Goal: Task Accomplishment & Management: Complete application form

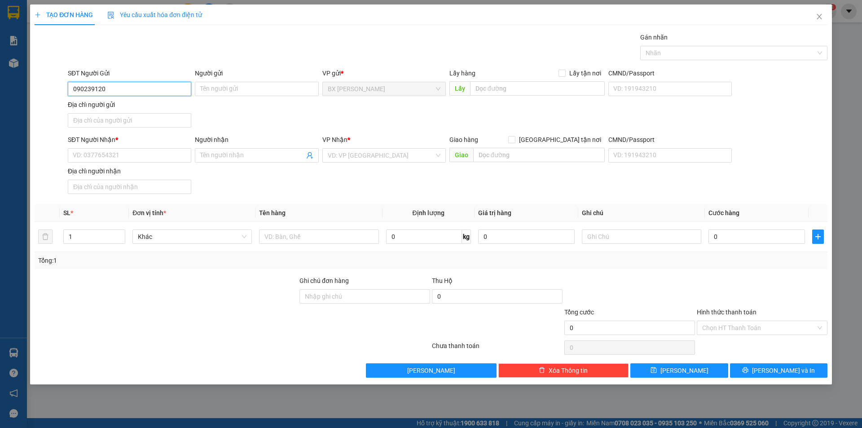
type input "0902391200"
click at [136, 108] on div "0902391200 - ANH CƯỜNG" at bounding box center [129, 107] width 113 height 10
type input "[PERSON_NAME]"
type input "0902391200"
click at [135, 150] on input "SĐT Người Nhận *" at bounding box center [130, 155] width 124 height 14
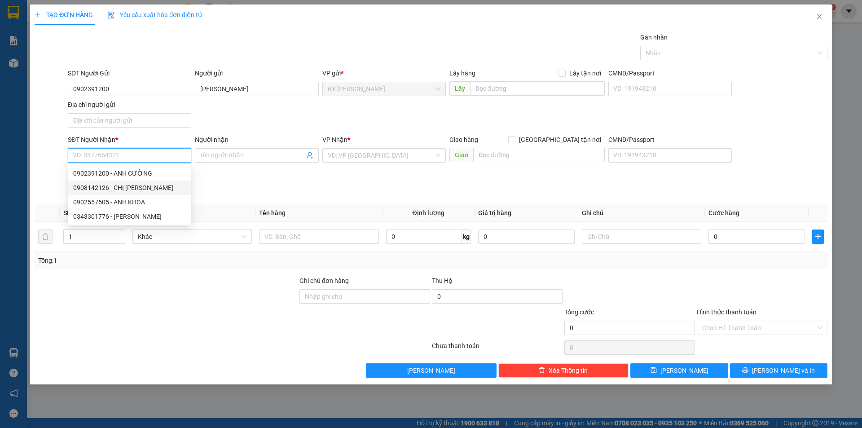
click at [132, 190] on div "0908142126 - CHỊ [PERSON_NAME]" at bounding box center [129, 188] width 113 height 10
type input "0908142126"
type input "CHỊ [PERSON_NAME]"
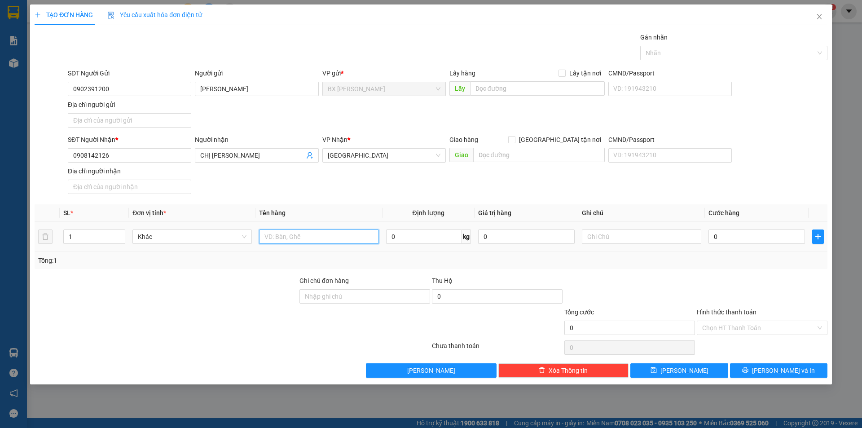
click at [285, 238] on input "text" at bounding box center [318, 237] width 119 height 14
click at [302, 240] on input "THUNG" at bounding box center [318, 237] width 119 height 14
type input "THÙNG"
click at [495, 88] on input "text" at bounding box center [537, 88] width 135 height 14
type input "D"
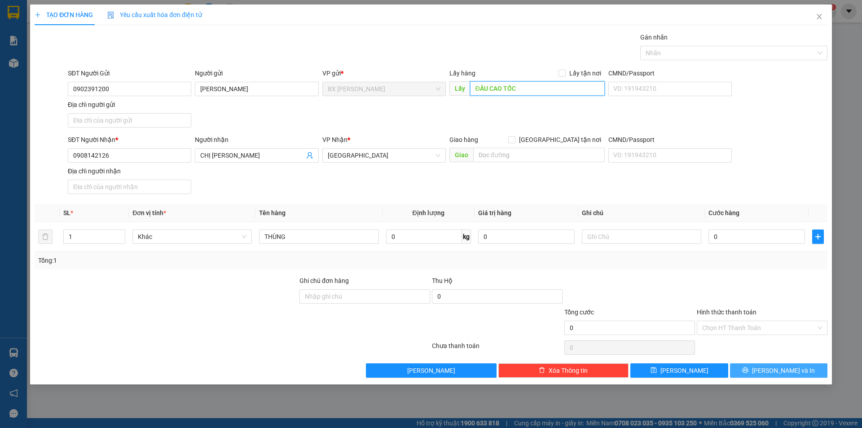
type input "ĐẦU CAO TỐC"
click at [761, 364] on button "[PERSON_NAME] và In" at bounding box center [778, 370] width 97 height 14
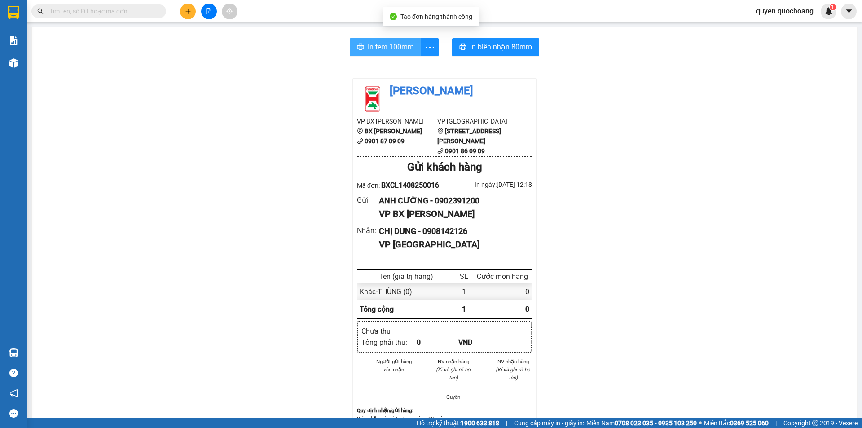
click at [360, 43] on button "In tem 100mm" at bounding box center [385, 47] width 71 height 18
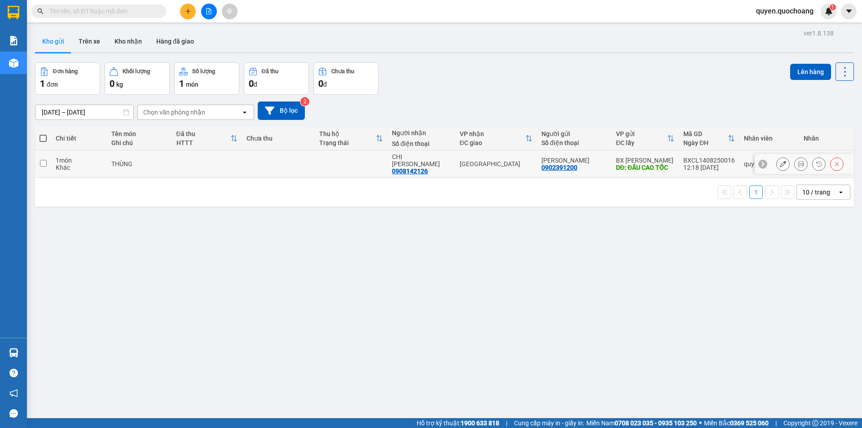
click at [494, 164] on div "[GEOGRAPHIC_DATA]" at bounding box center [496, 163] width 73 height 7
checkbox input "true"
